Goal: Browse casually

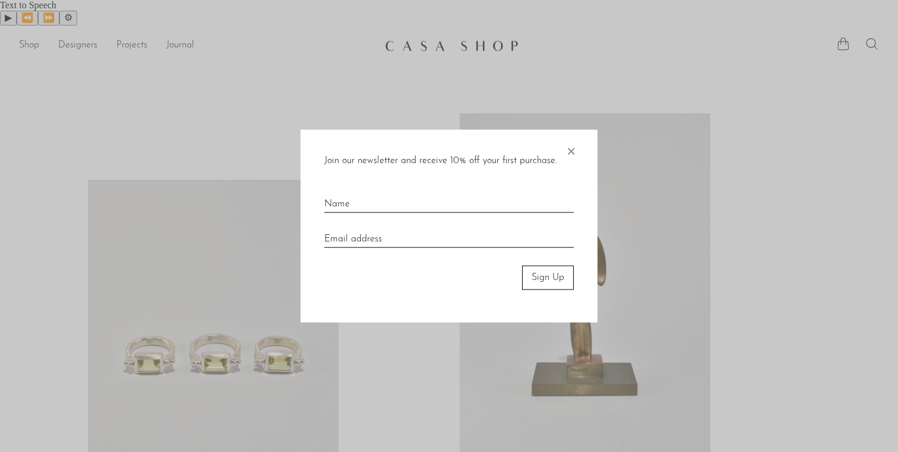
click at [570, 150] on span "×" at bounding box center [571, 149] width 12 height 38
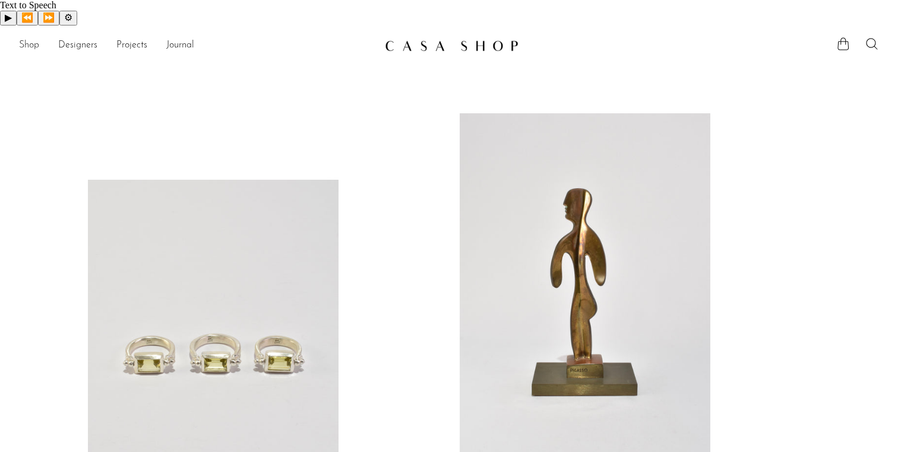
click at [30, 38] on link "Shop" at bounding box center [29, 45] width 20 height 15
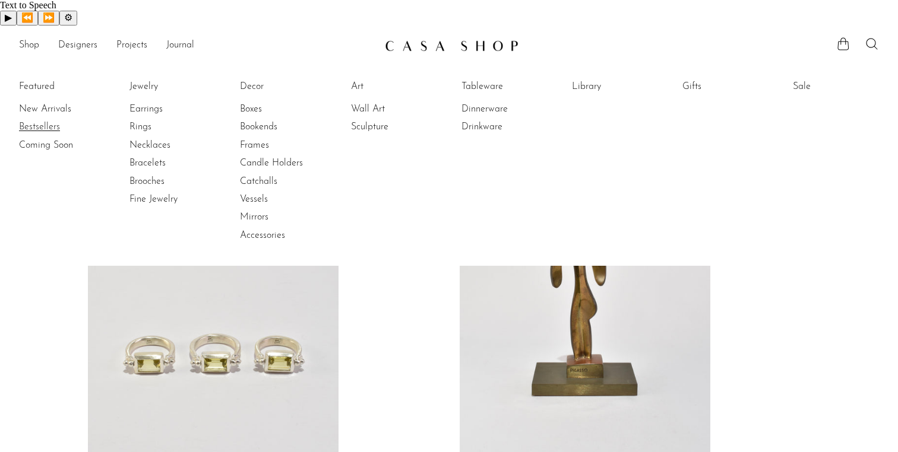
click at [48, 121] on link "Bestsellers" at bounding box center [63, 127] width 89 height 13
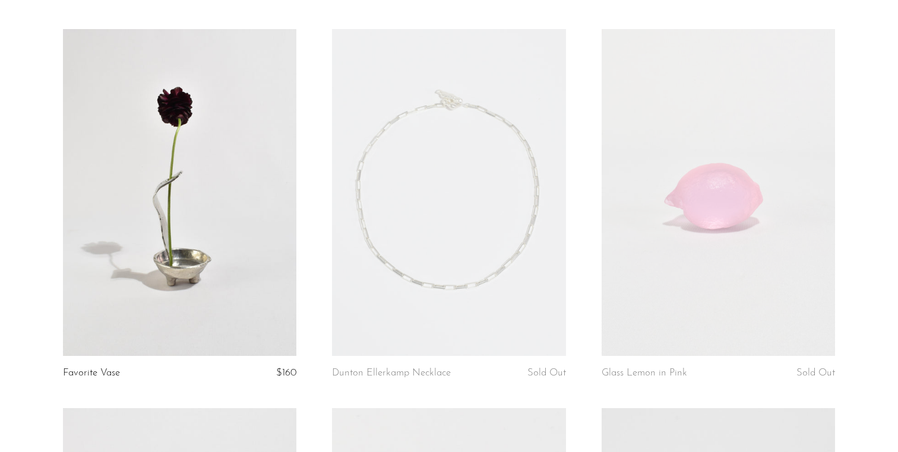
scroll to position [85, 0]
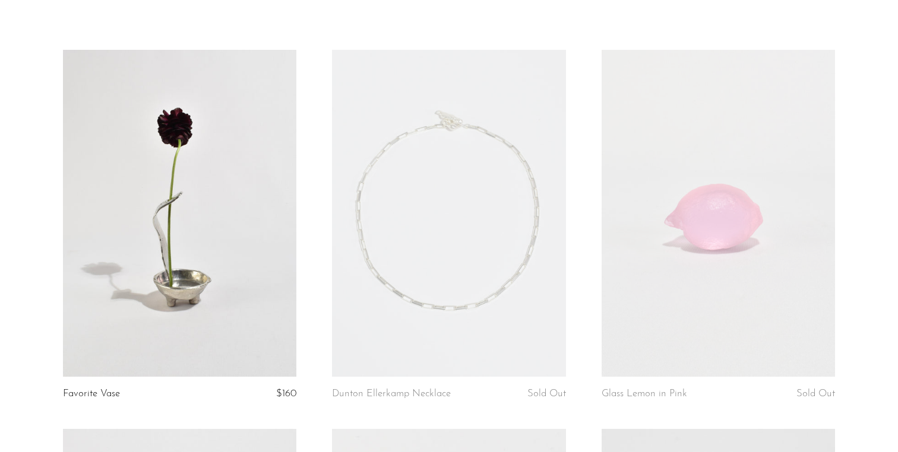
click at [177, 227] on link at bounding box center [180, 213] width 234 height 327
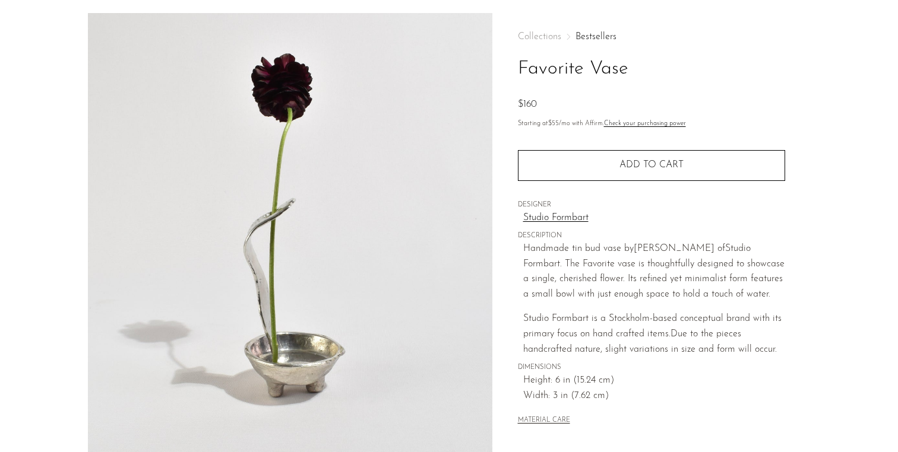
scroll to position [68, 0]
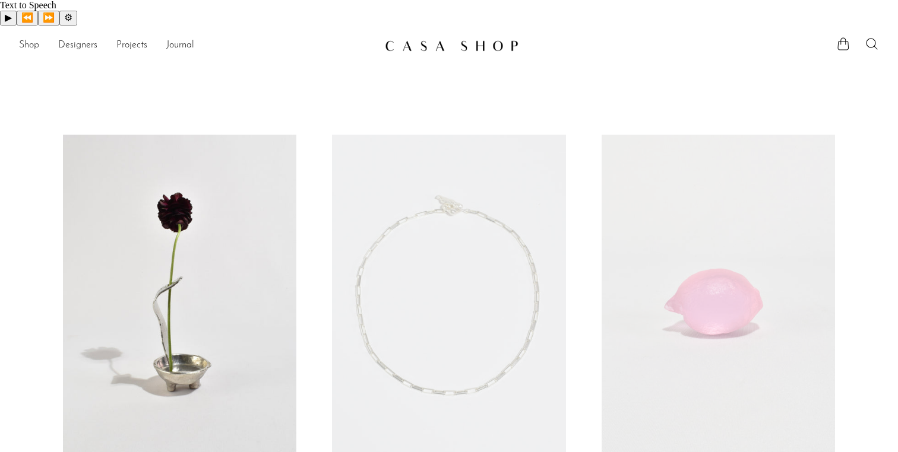
click at [38, 38] on link "Shop" at bounding box center [29, 45] width 20 height 15
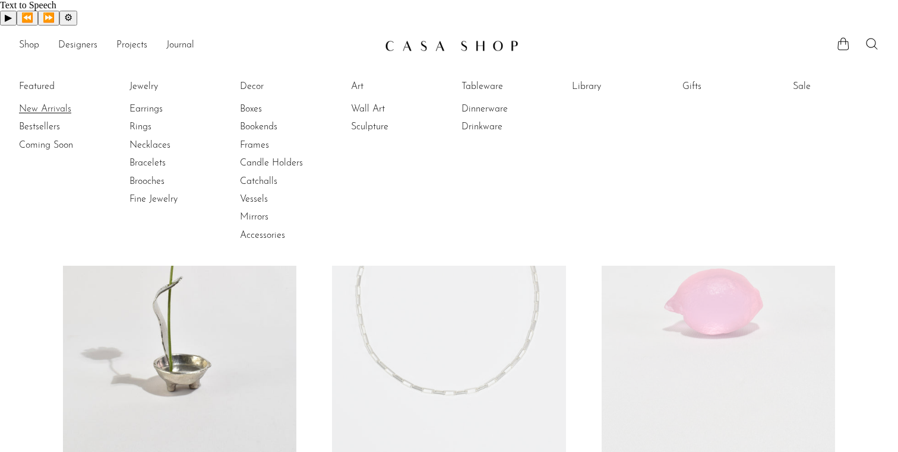
click at [53, 103] on link "New Arrivals" at bounding box center [63, 109] width 89 height 13
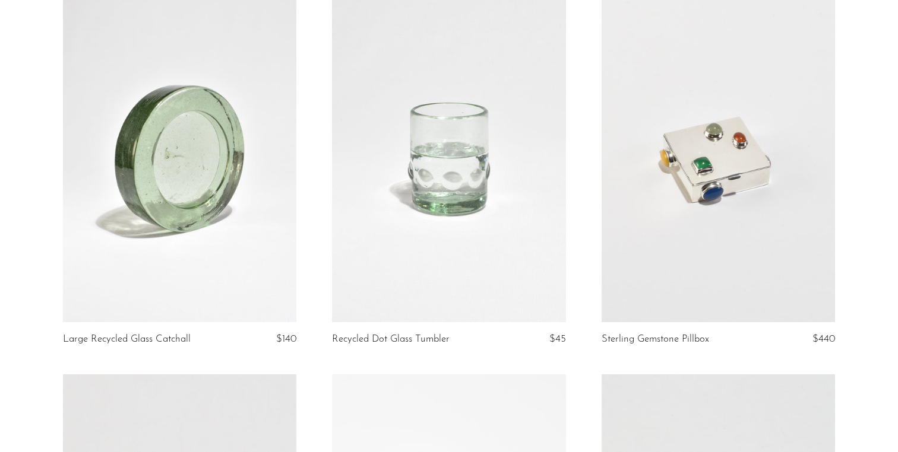
scroll to position [138, 0]
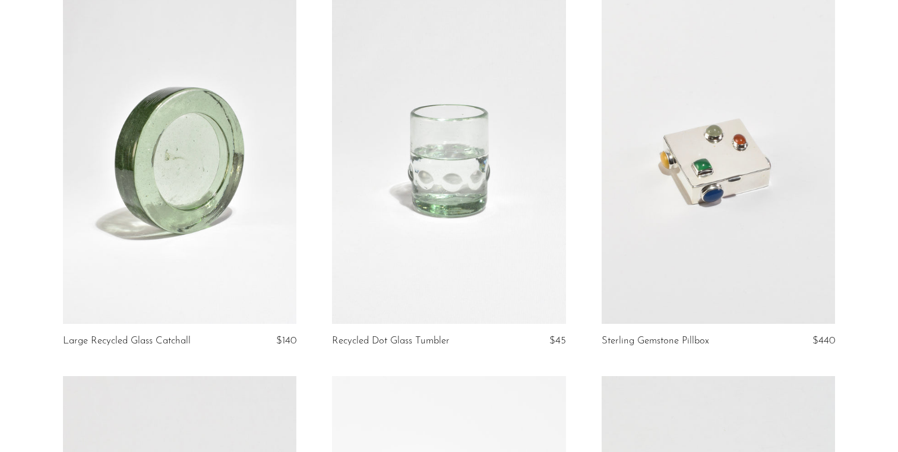
click at [653, 220] on link at bounding box center [719, 160] width 234 height 327
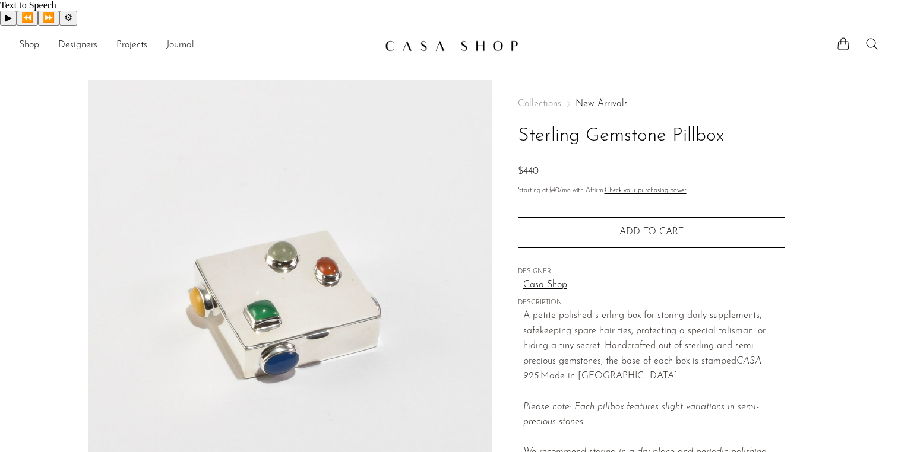
click at [23, 36] on li "Shop Featured New Arrivals Bestsellers Coming Soon Jewelry Jewelry All Earrings…" at bounding box center [29, 46] width 20 height 20
click at [473, 26] on section "Shop Featured New Arrivals Bestsellers Coming Soon Jewelry Jewelry All Earrings…" at bounding box center [449, 41] width 898 height 31
click at [473, 35] on link at bounding box center [449, 45] width 128 height 21
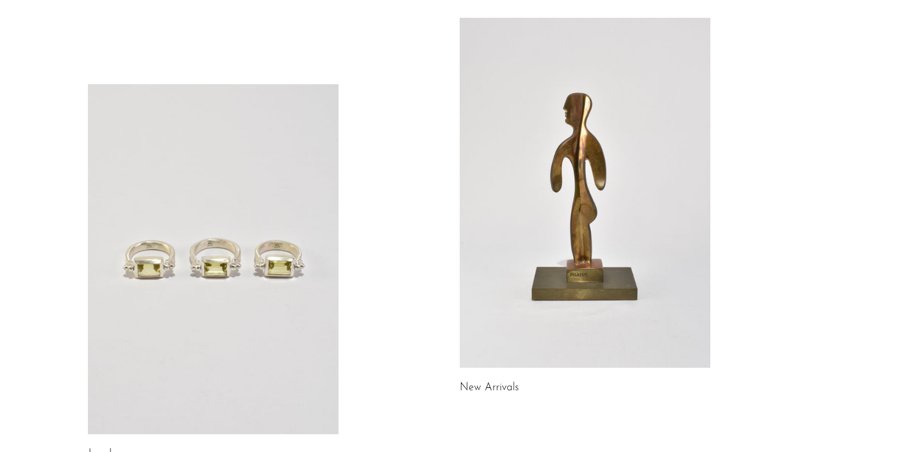
scroll to position [89, 0]
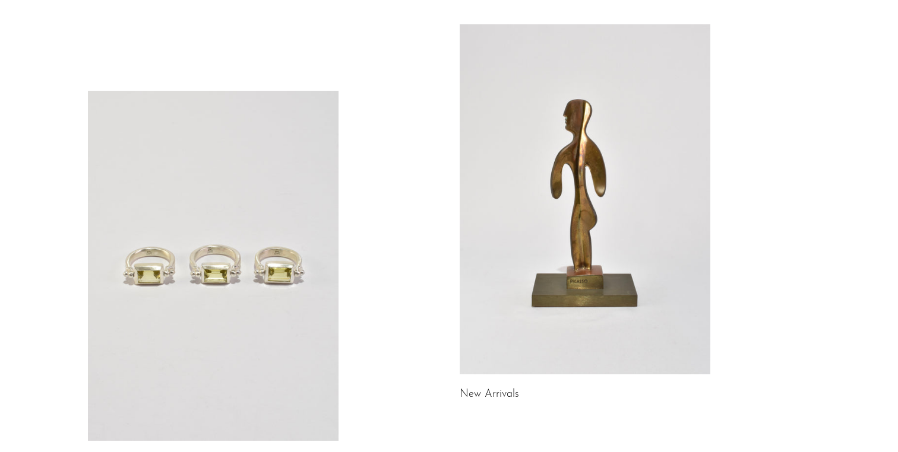
click at [265, 284] on link at bounding box center [213, 266] width 251 height 351
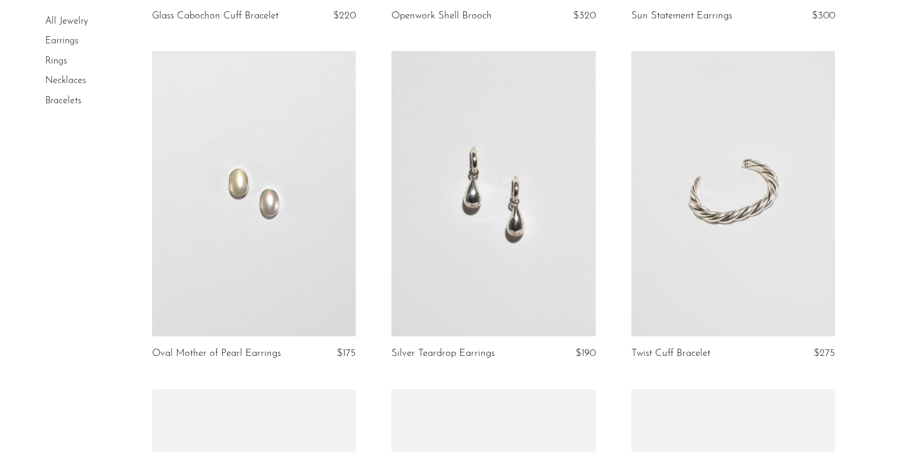
scroll to position [827, 0]
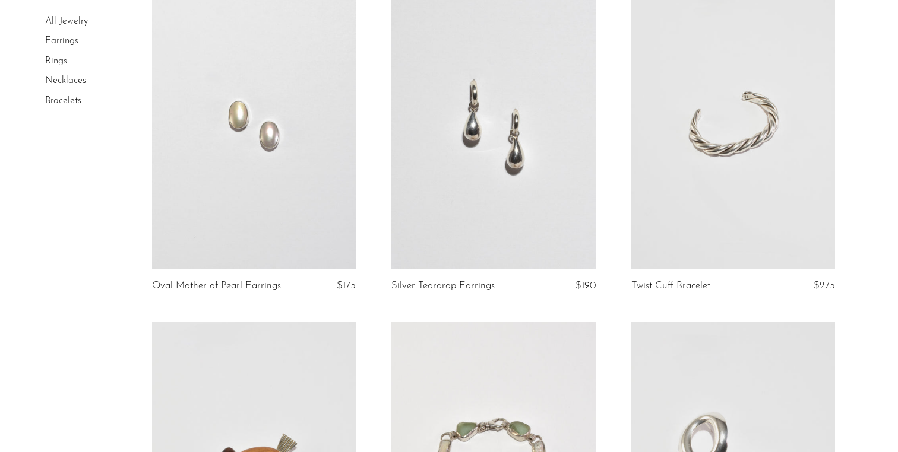
click at [421, 154] on link at bounding box center [493, 126] width 204 height 286
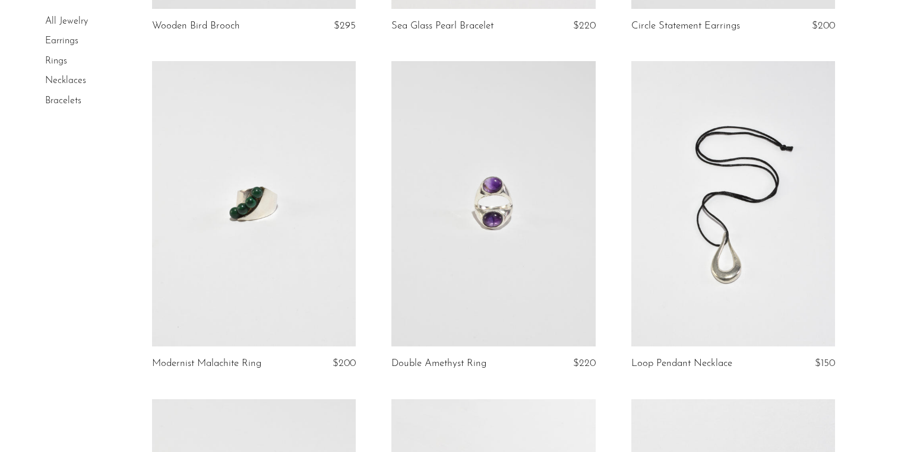
scroll to position [1436, 0]
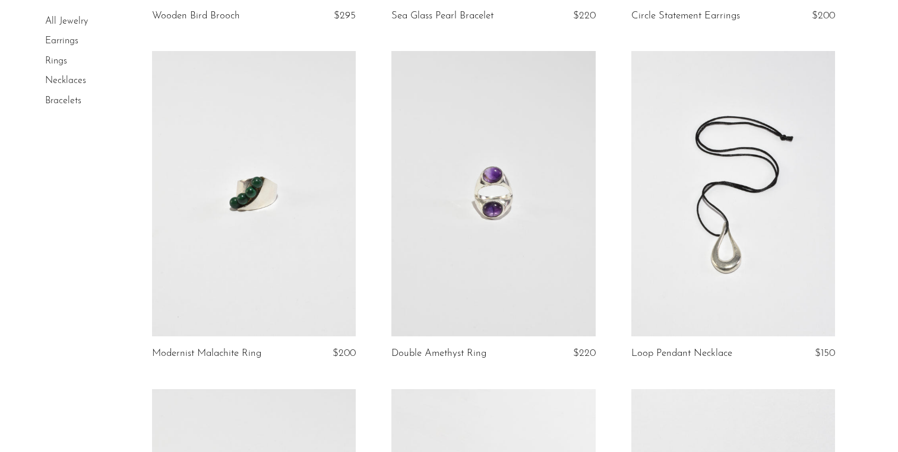
click at [656, 190] on link at bounding box center [733, 194] width 204 height 286
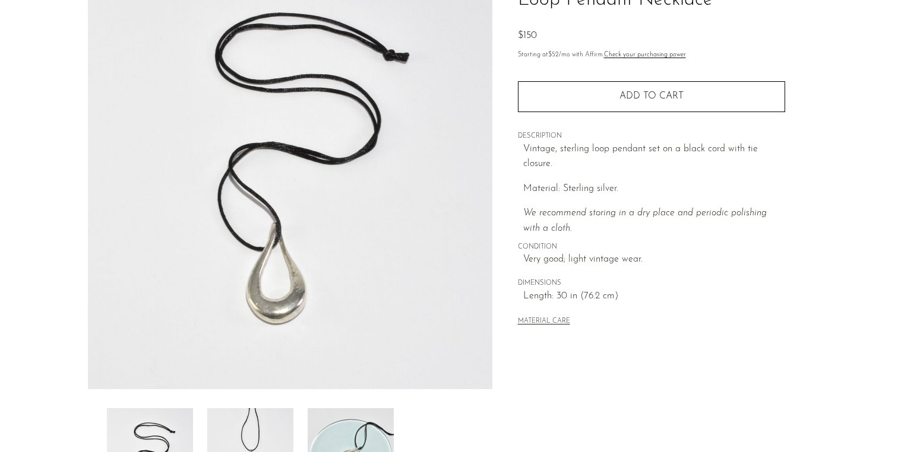
scroll to position [321, 0]
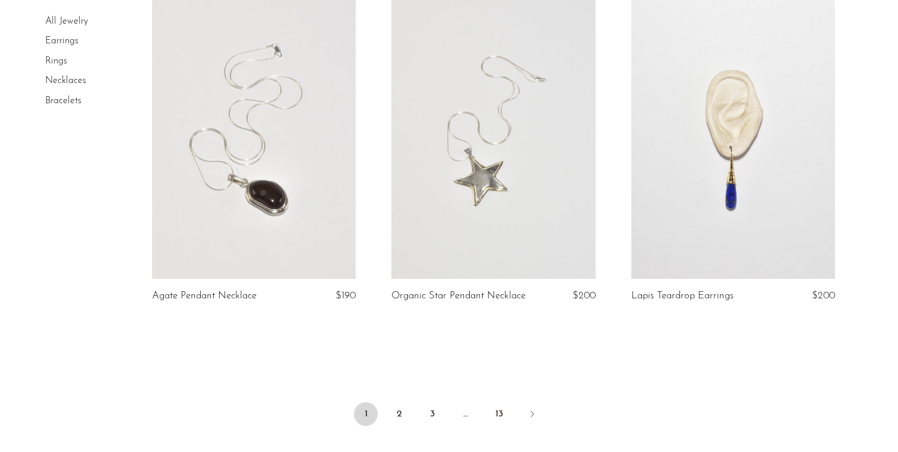
scroll to position [3874, 0]
click at [406, 400] on link "2" at bounding box center [399, 412] width 24 height 24
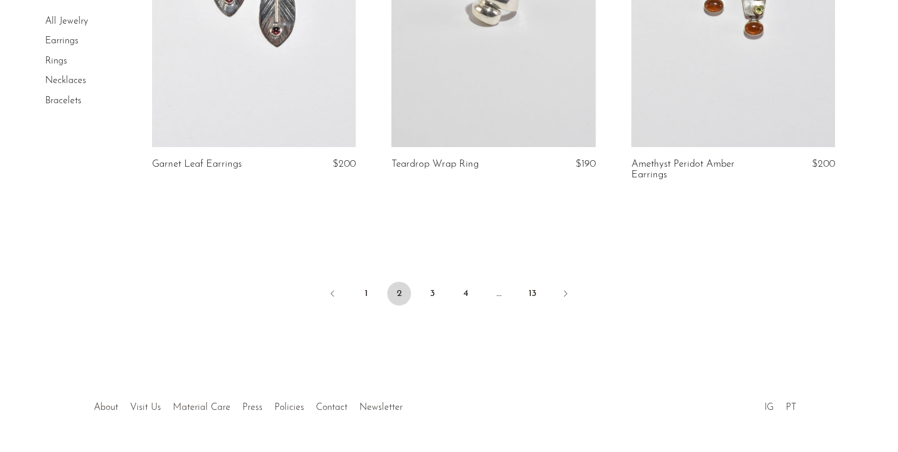
scroll to position [4056, 0]
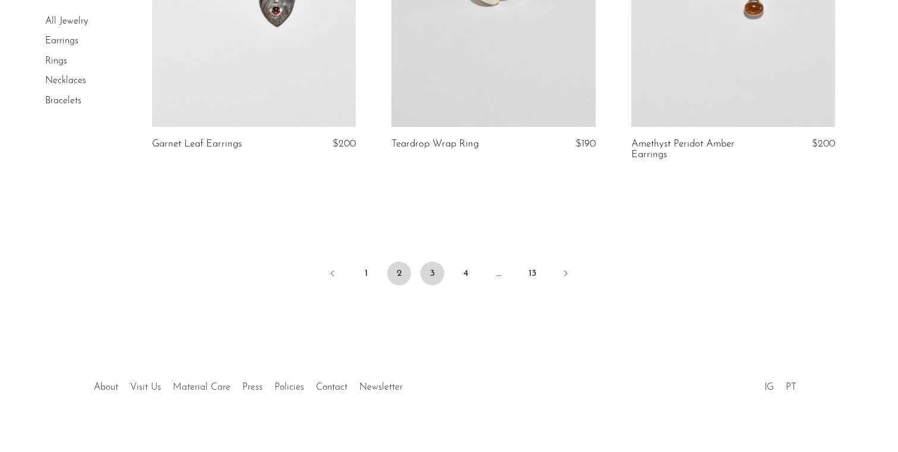
click at [436, 268] on link "3" at bounding box center [432, 274] width 24 height 24
